Goal: Information Seeking & Learning: Learn about a topic

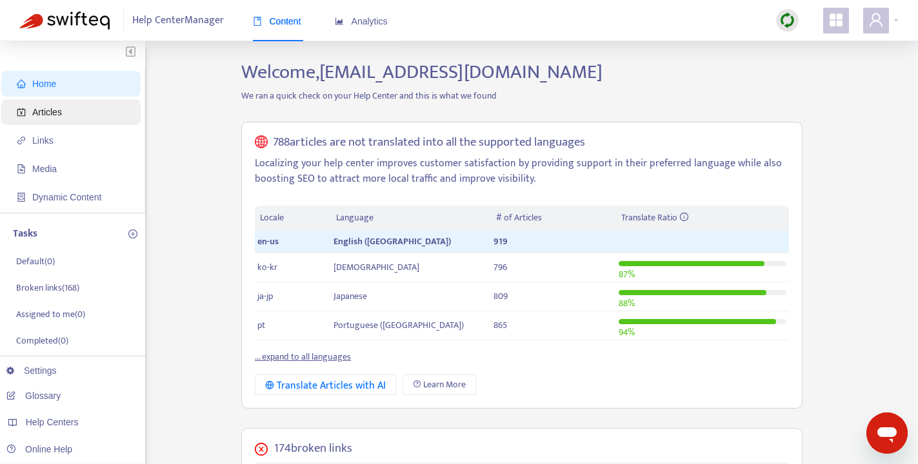
click at [53, 115] on span "Articles" at bounding box center [47, 112] width 30 height 10
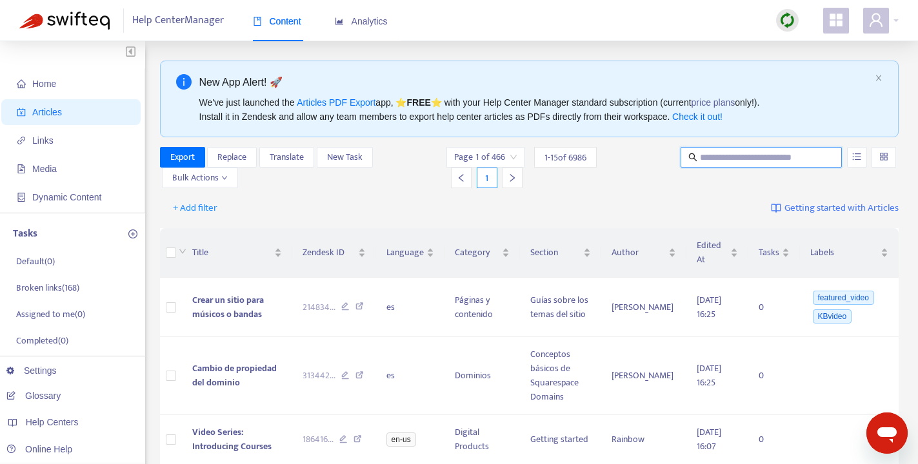
click at [754, 158] on input "text" at bounding box center [762, 157] width 124 height 14
type input "*****"
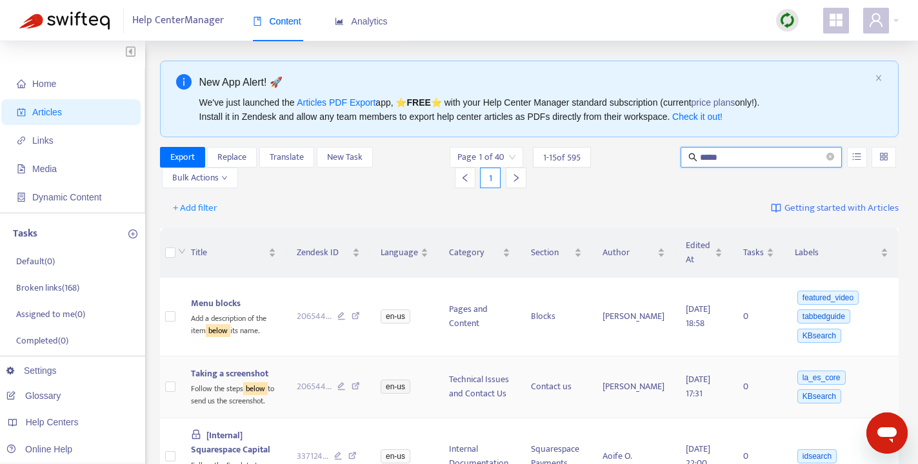
click at [255, 372] on span "Taking a screenshot" at bounding box center [229, 373] width 77 height 15
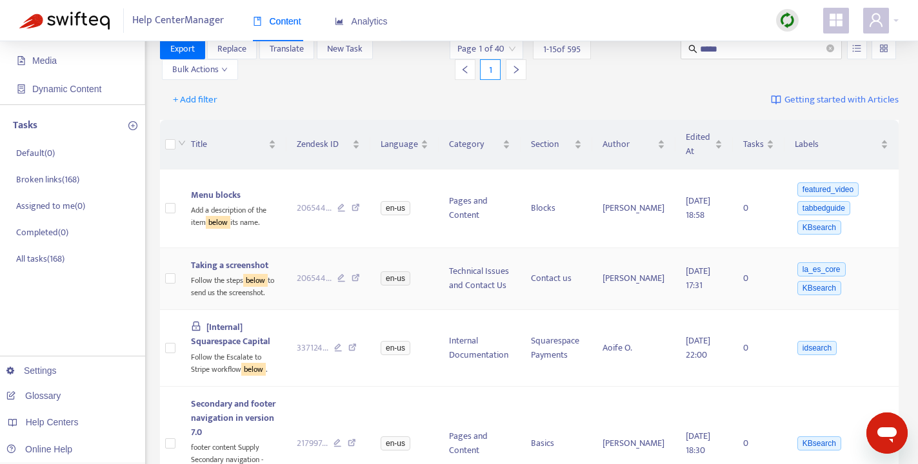
scroll to position [89, 0]
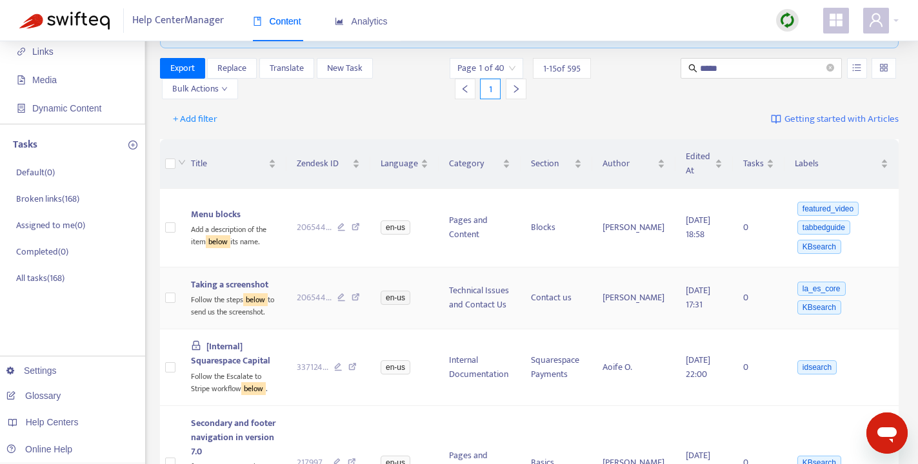
click at [357, 297] on icon at bounding box center [356, 300] width 8 height 12
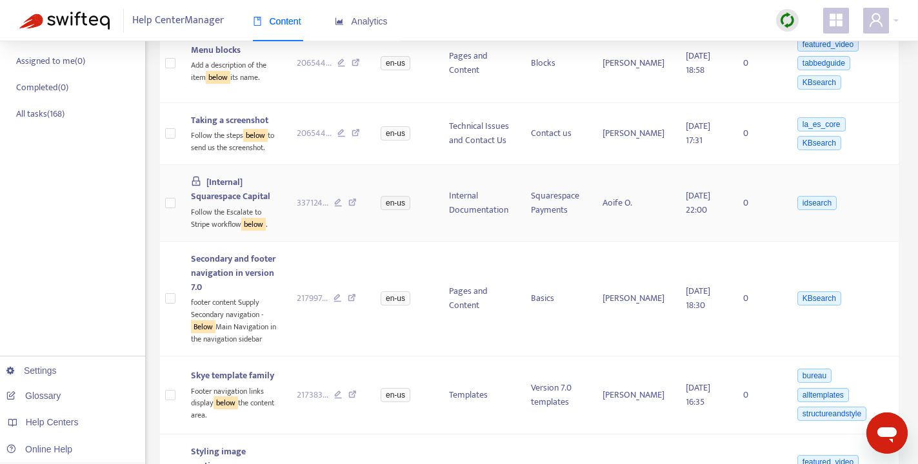
scroll to position [255, 0]
click at [355, 201] on icon at bounding box center [352, 203] width 8 height 12
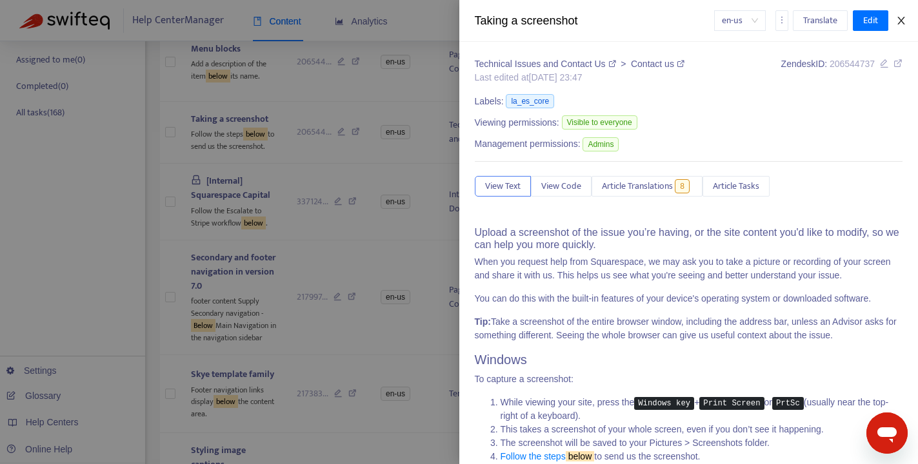
click at [903, 23] on icon "close" at bounding box center [900, 21] width 7 height 8
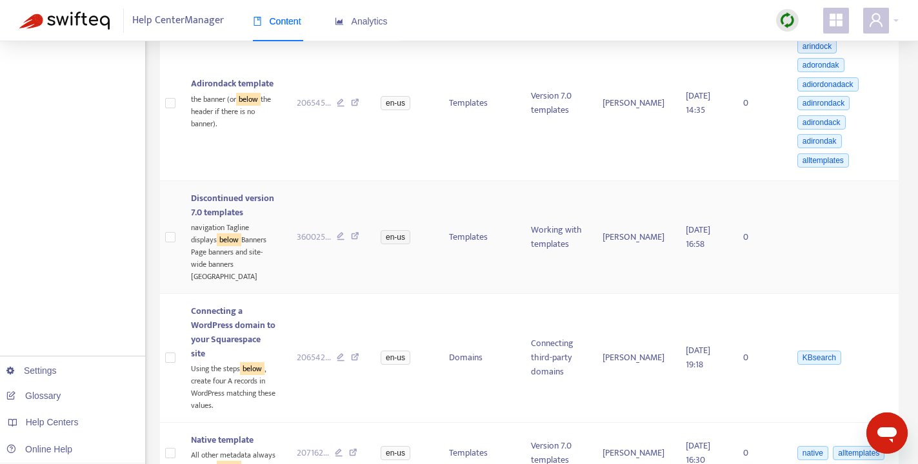
scroll to position [775, 0]
click at [242, 303] on span "Connecting a WordPress domain to your Squarespace site" at bounding box center [233, 331] width 85 height 57
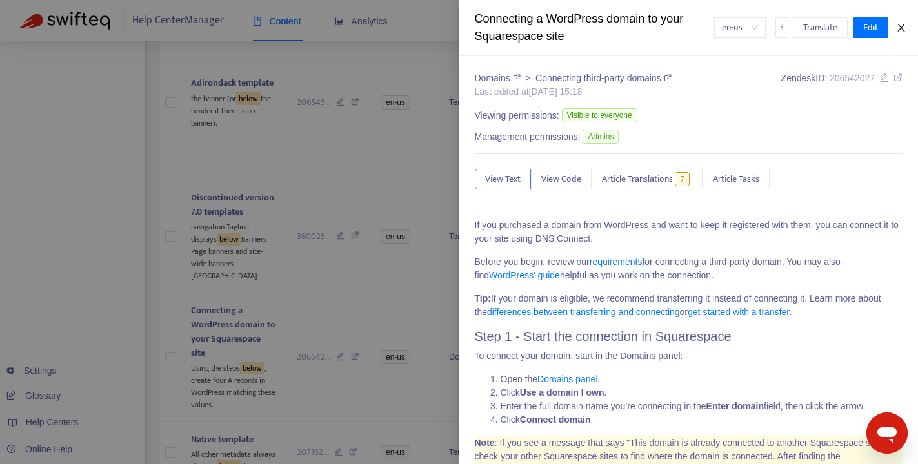
click at [903, 29] on icon "close" at bounding box center [900, 28] width 7 height 8
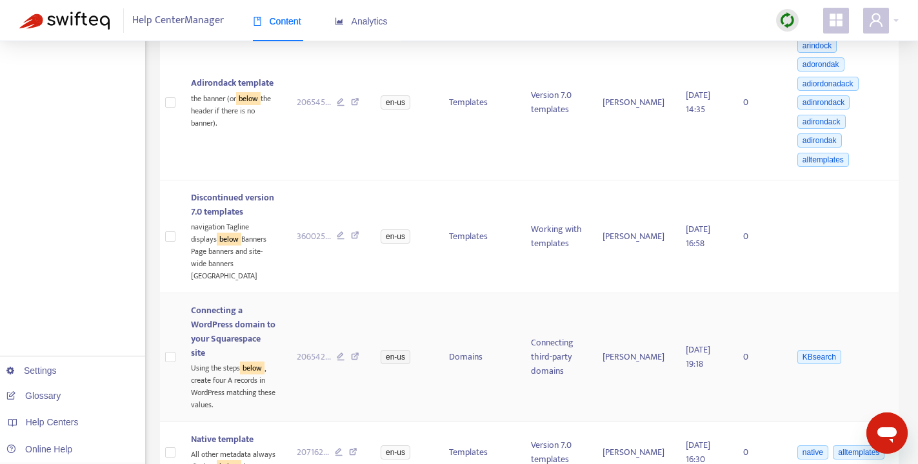
click at [357, 353] on icon at bounding box center [355, 359] width 8 height 12
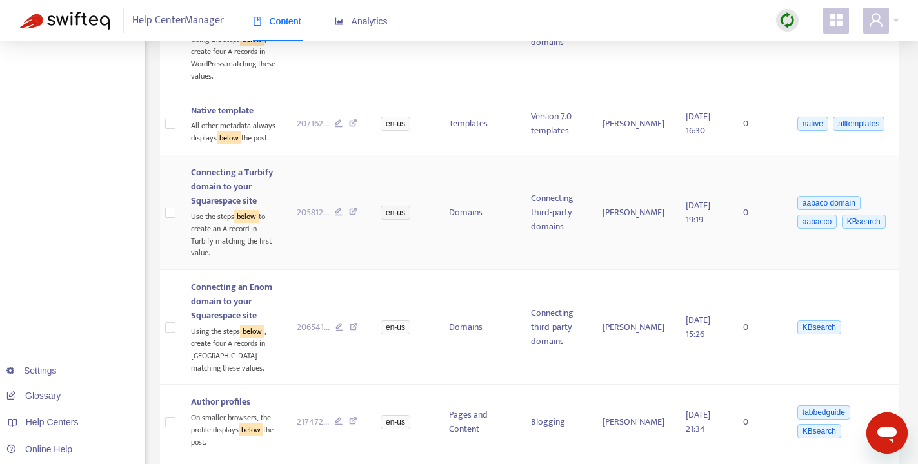
scroll to position [1182, 0]
